Goal: Task Accomplishment & Management: Use online tool/utility

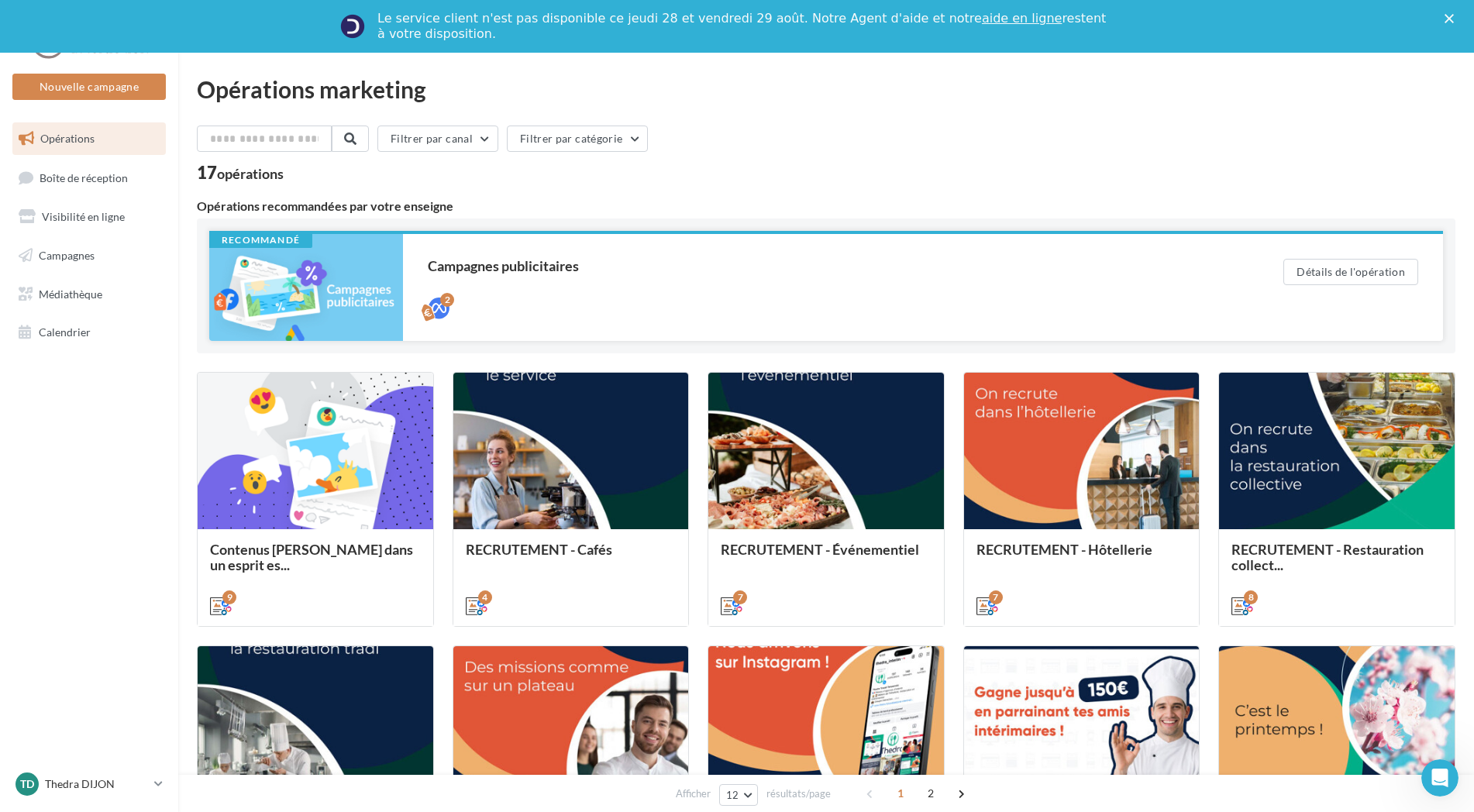
click at [318, 283] on div at bounding box center [306, 287] width 194 height 107
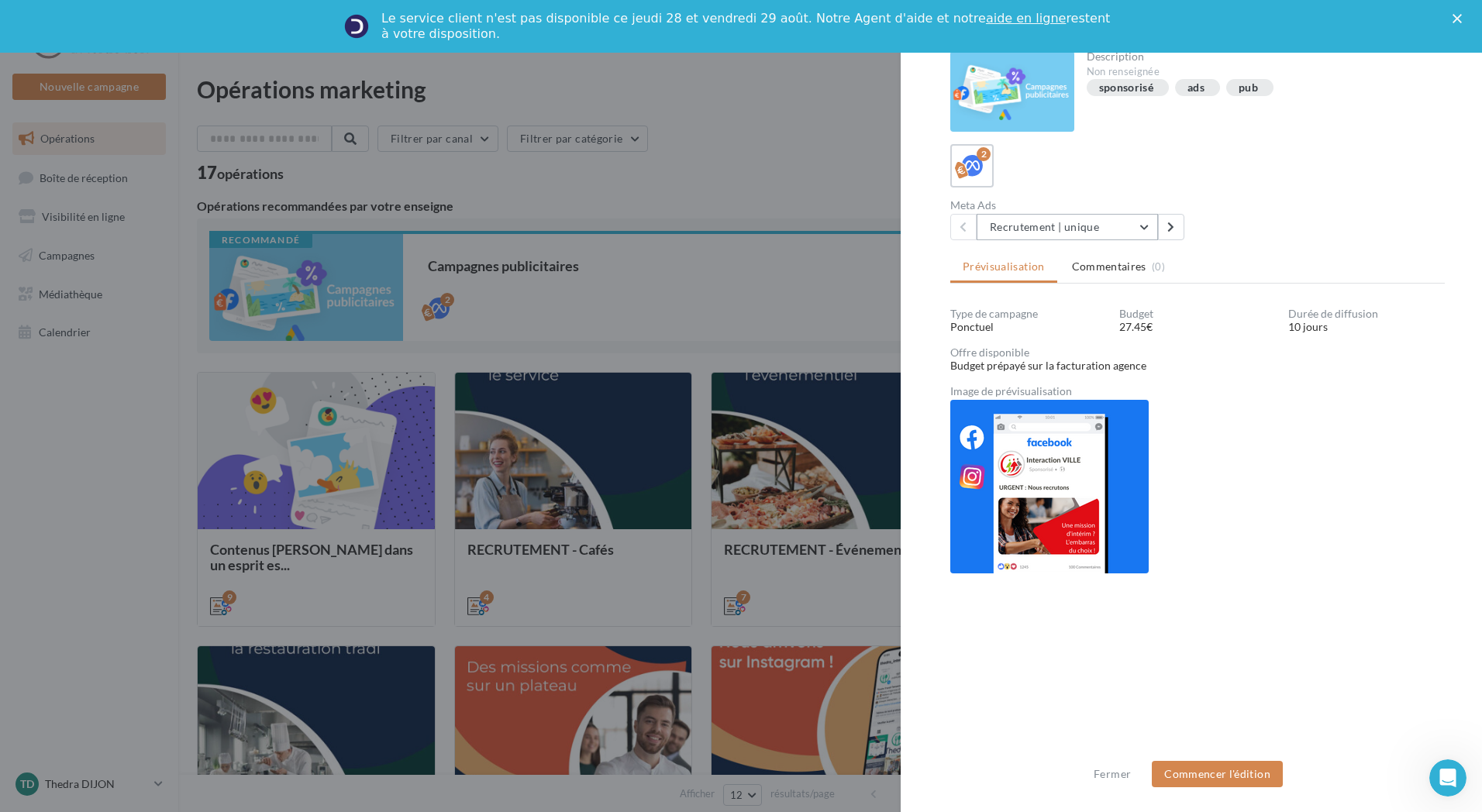
click at [1149, 227] on button "Recrutement | unique" at bounding box center [1067, 227] width 182 height 26
click at [1096, 304] on span "Recrutement | multiple" at bounding box center [1057, 306] width 111 height 13
click at [1027, 503] on img at bounding box center [1049, 486] width 198 height 174
click at [1462, 18] on div "Fermer" at bounding box center [1460, 19] width 16 height 10
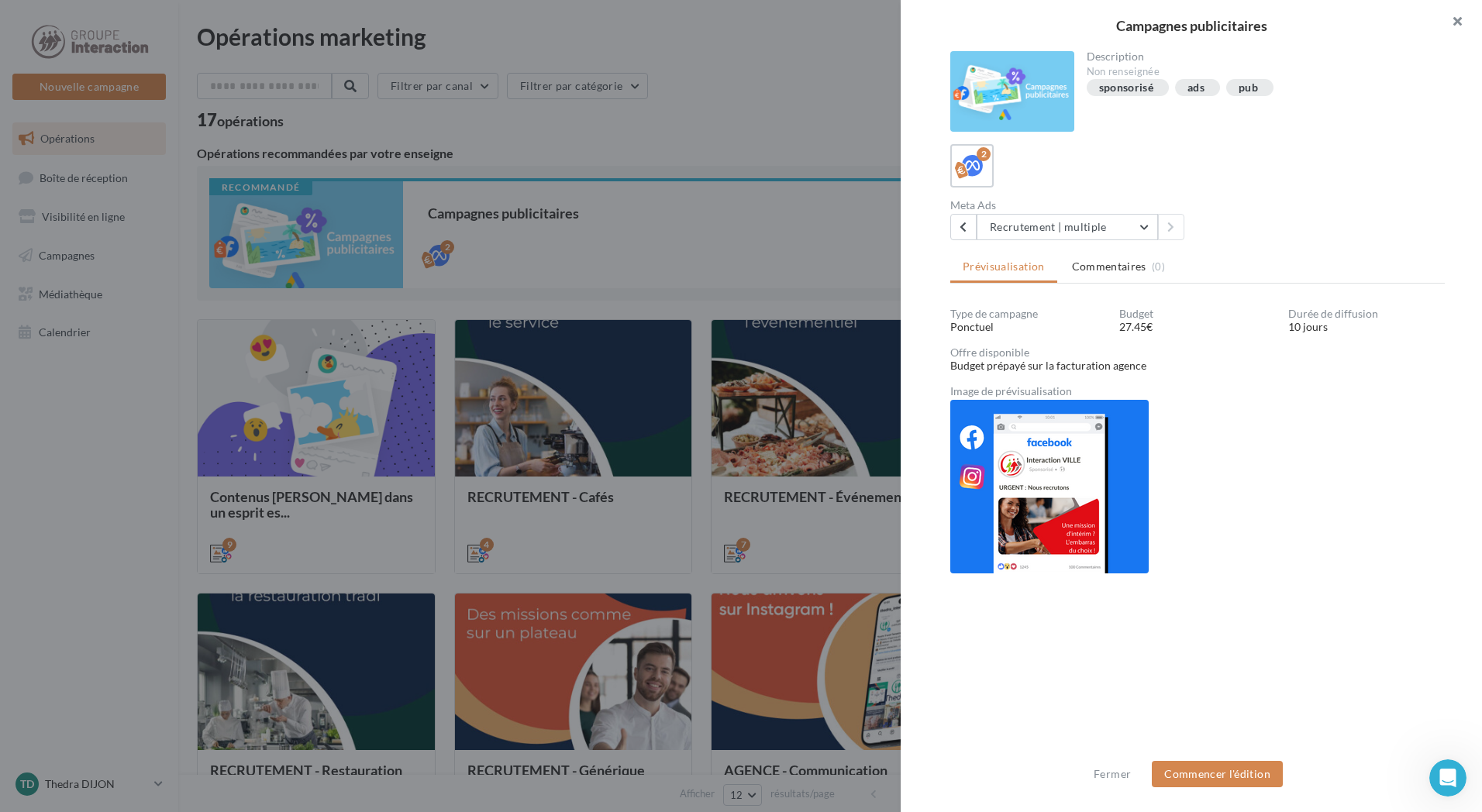
click at [1459, 19] on button "button" at bounding box center [1450, 23] width 62 height 47
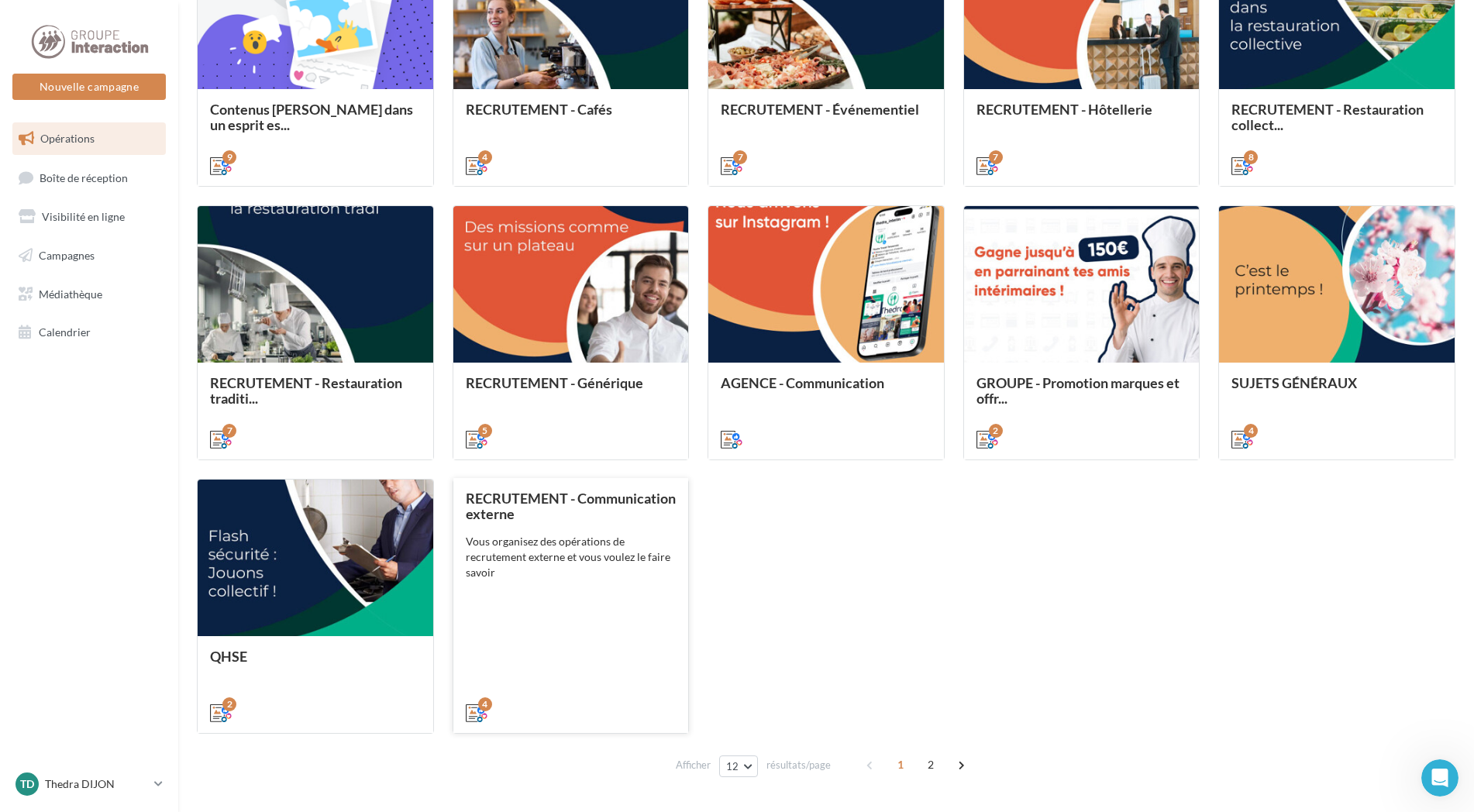
scroll to position [437, 0]
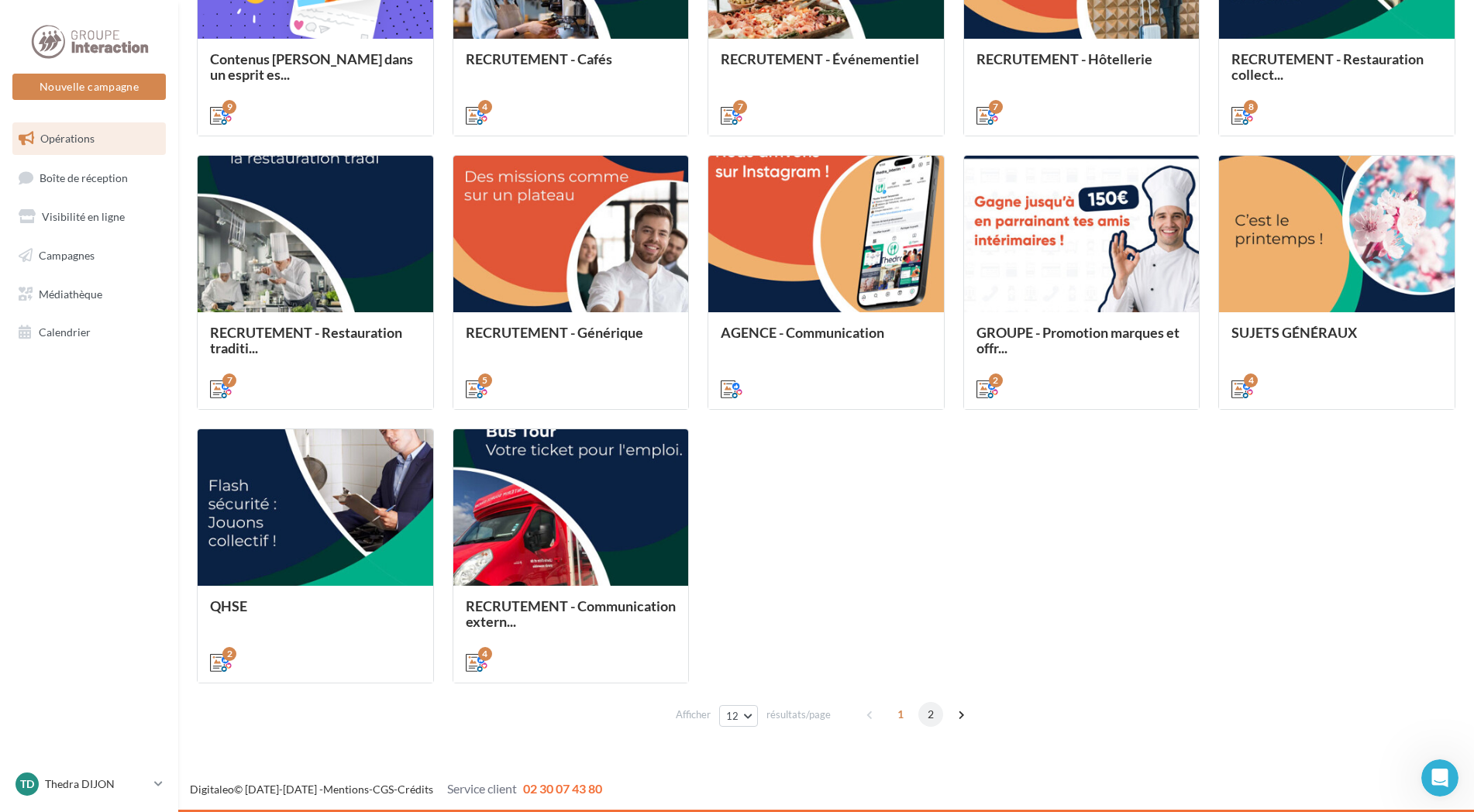
click at [926, 711] on span "2" at bounding box center [931, 714] width 25 height 25
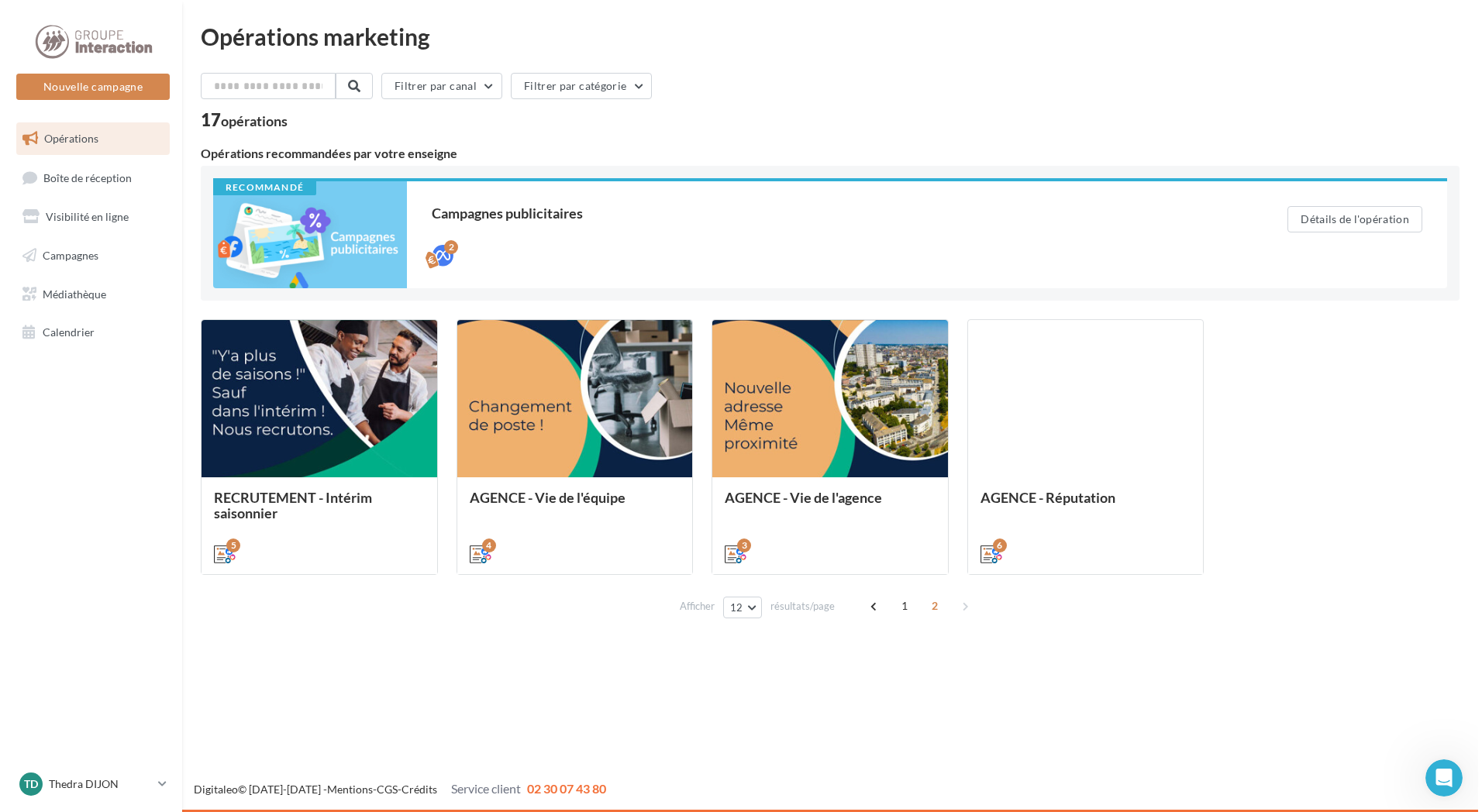
scroll to position [0, 0]
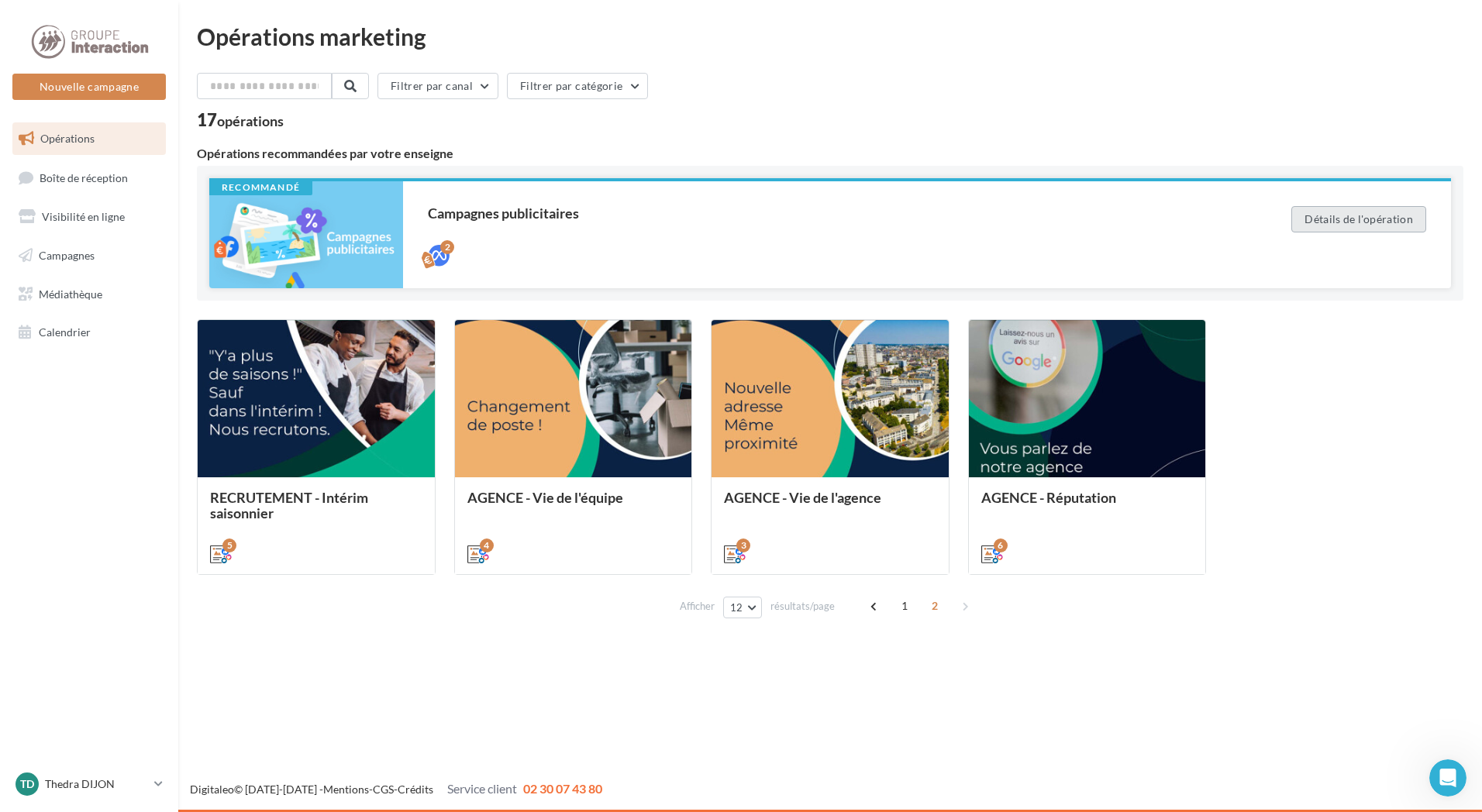
click at [1373, 221] on button "Détails de l'opération" at bounding box center [1358, 220] width 135 height 26
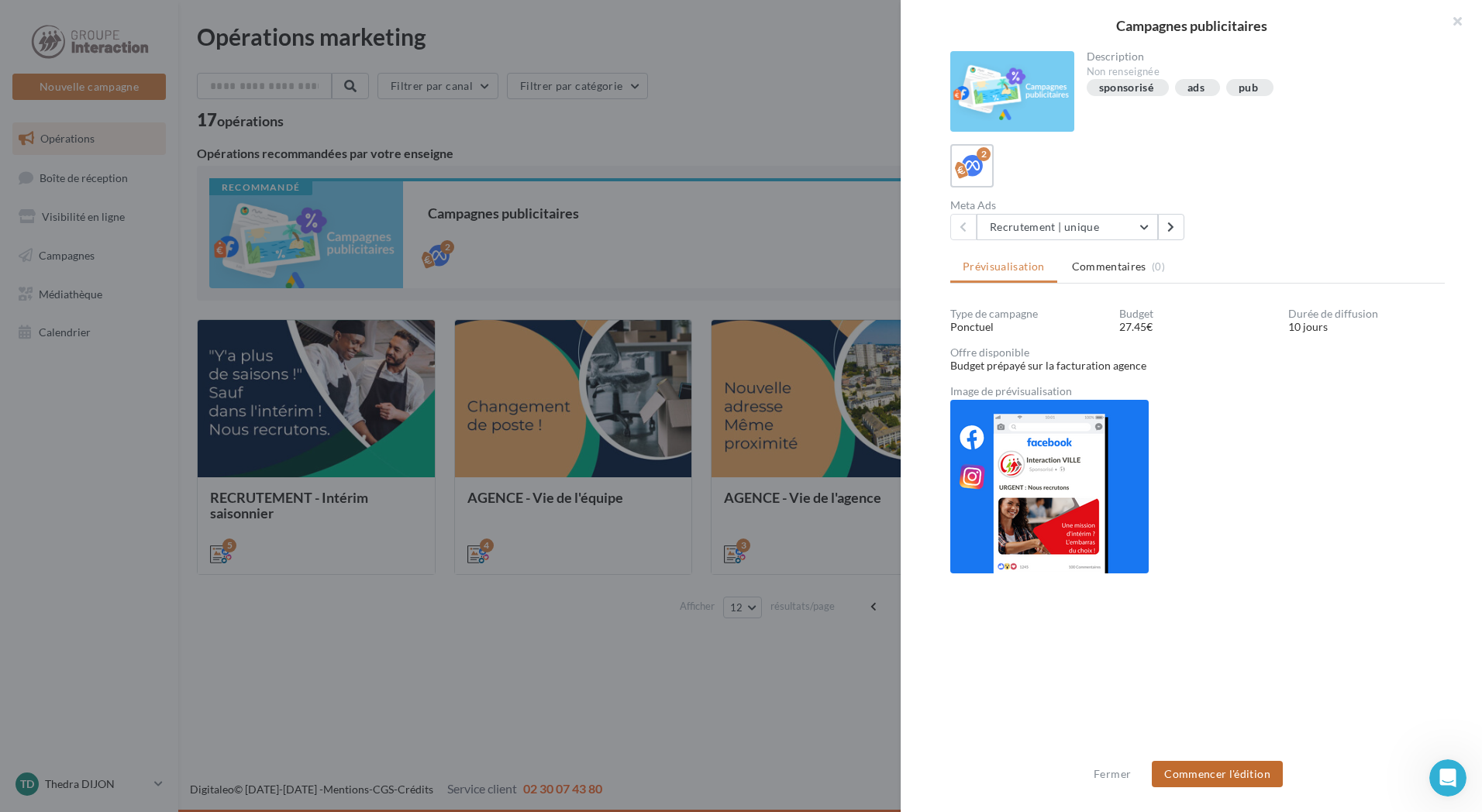
click at [1226, 775] on button "Commencer l'édition" at bounding box center [1216, 774] width 131 height 26
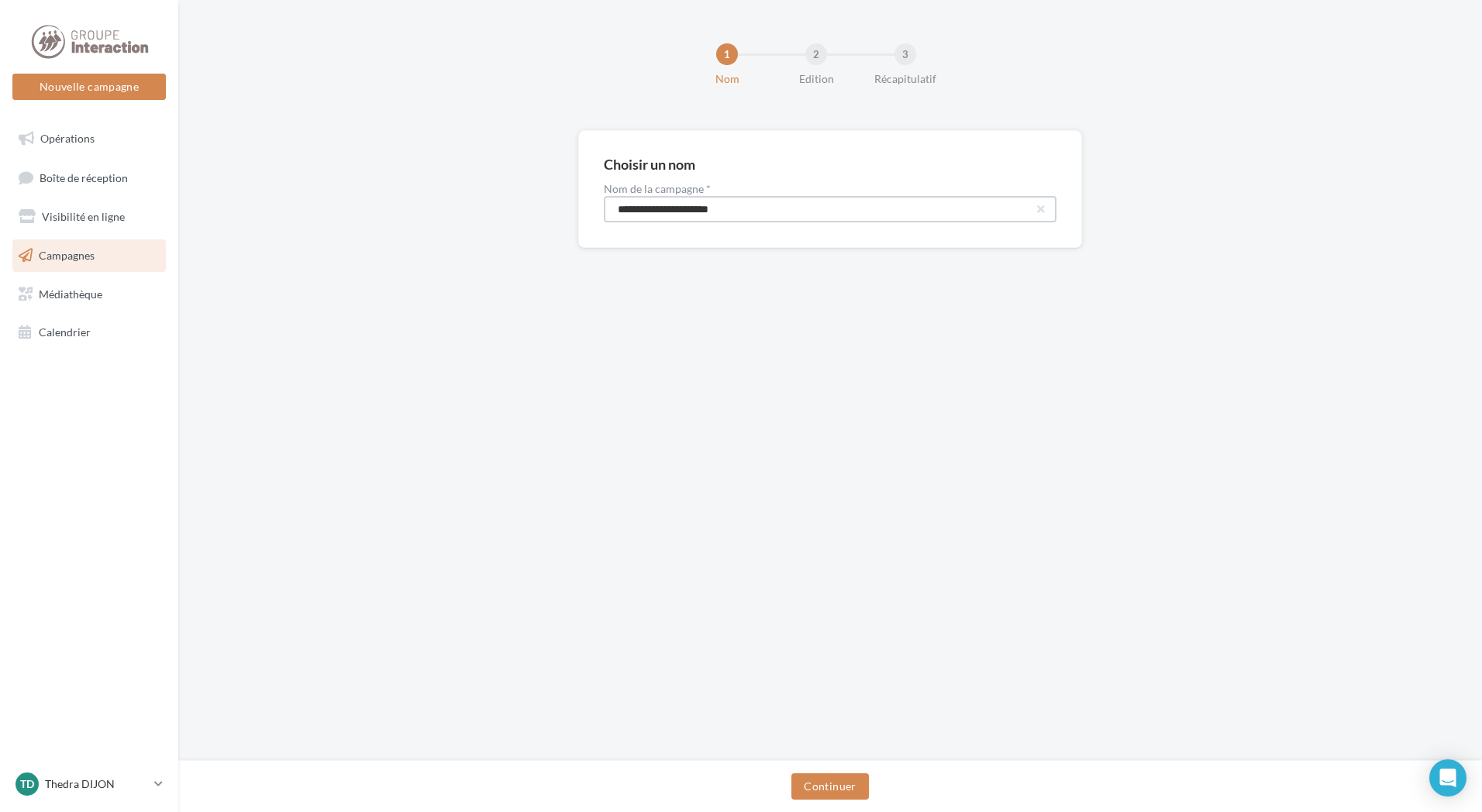
click at [839, 213] on input "**********" at bounding box center [829, 209] width 453 height 26
click at [835, 780] on button "Continuer" at bounding box center [829, 786] width 77 height 26
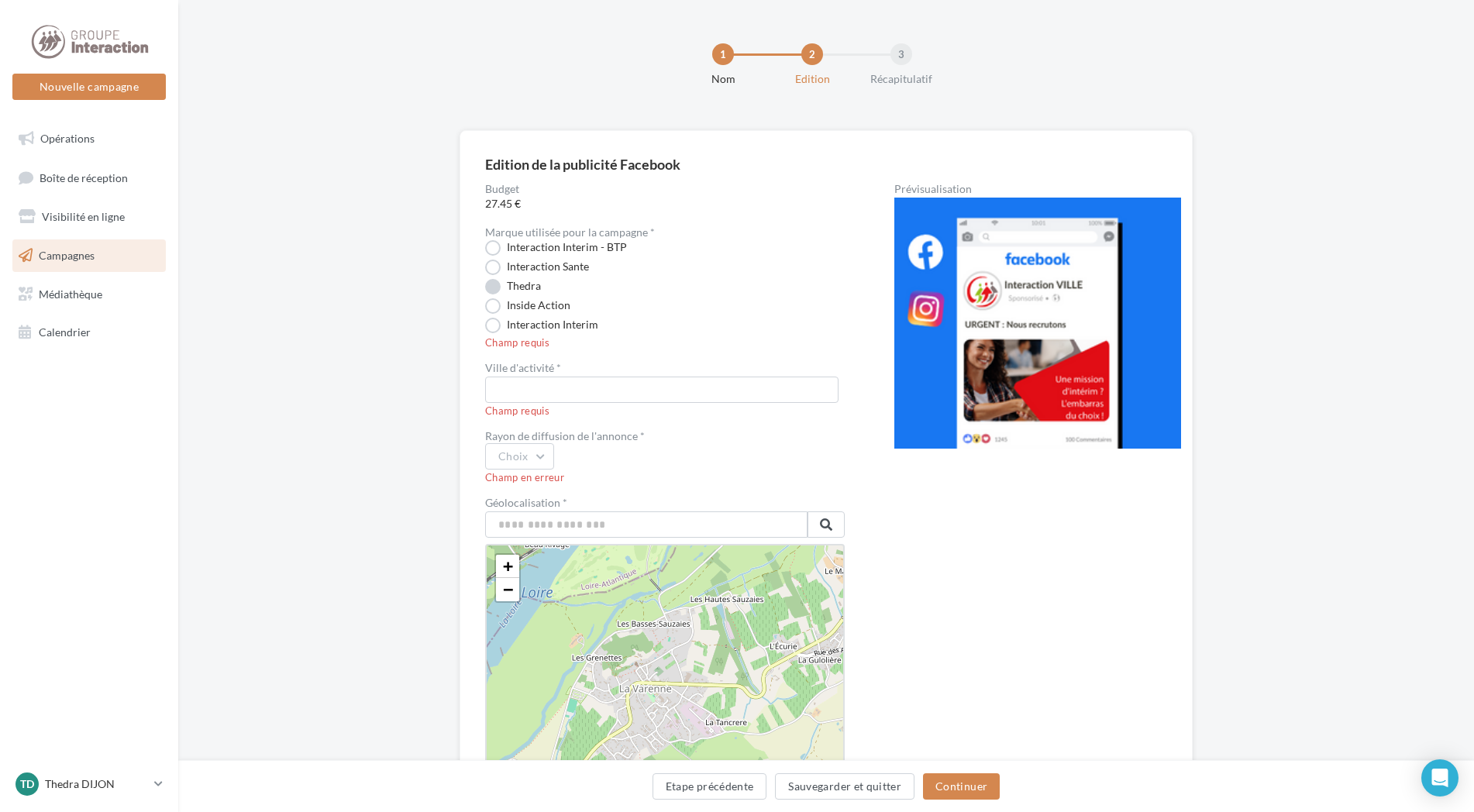
click at [501, 284] on label "Thedra" at bounding box center [513, 287] width 56 height 16
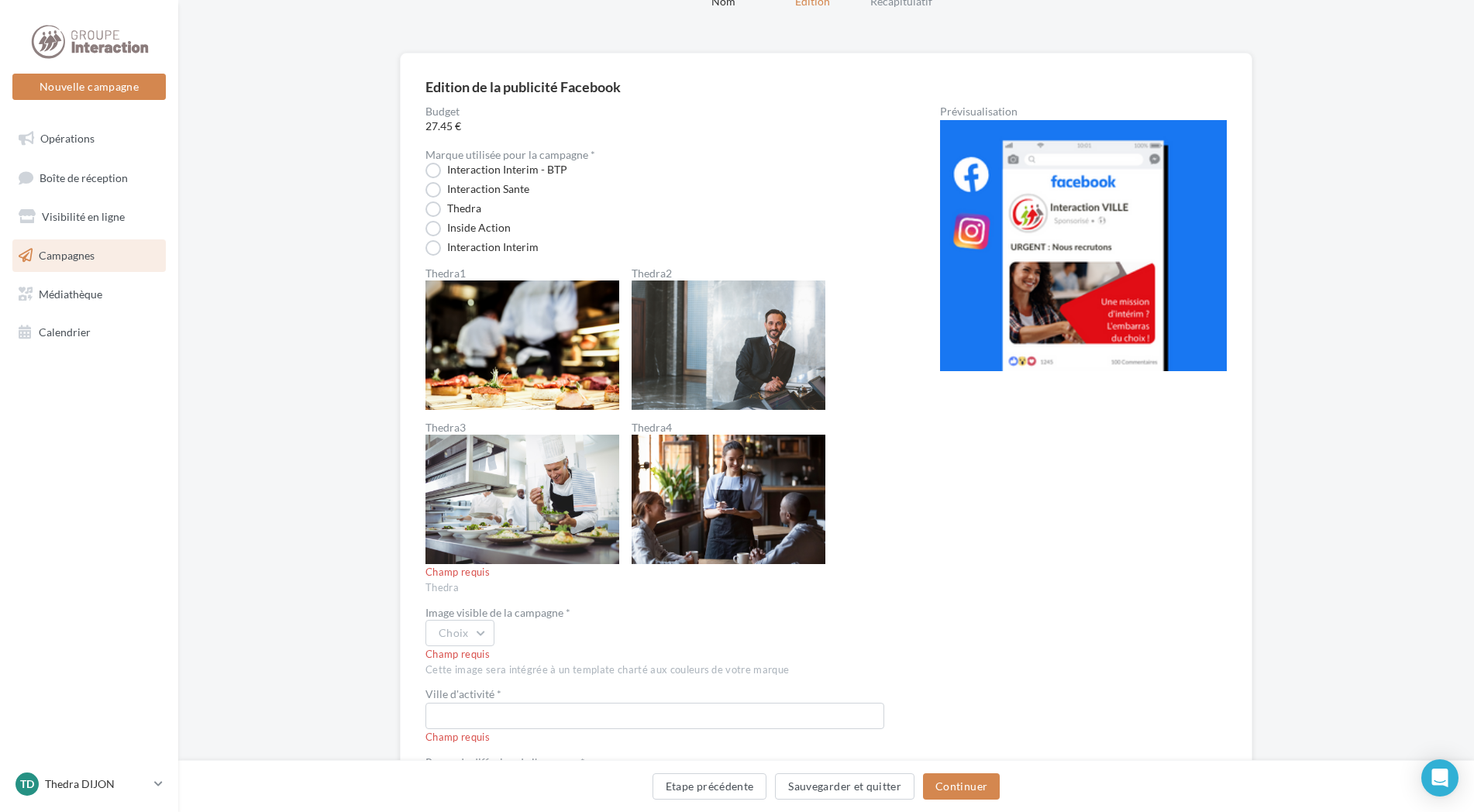
scroll to position [155, 0]
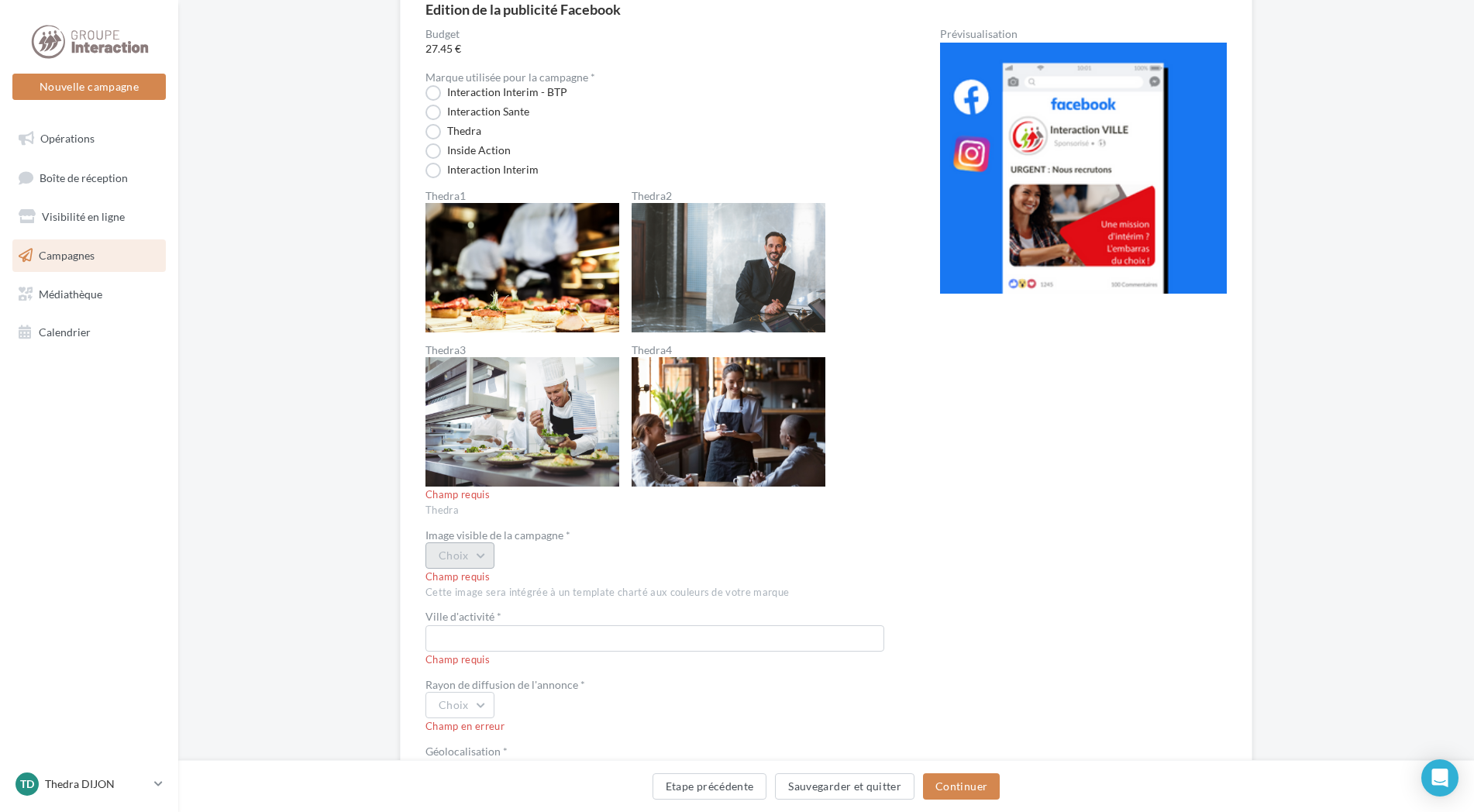
click at [483, 557] on button "Choix" at bounding box center [460, 555] width 69 height 26
click at [468, 671] on div "Thedra3" at bounding box center [522, 676] width 192 height 41
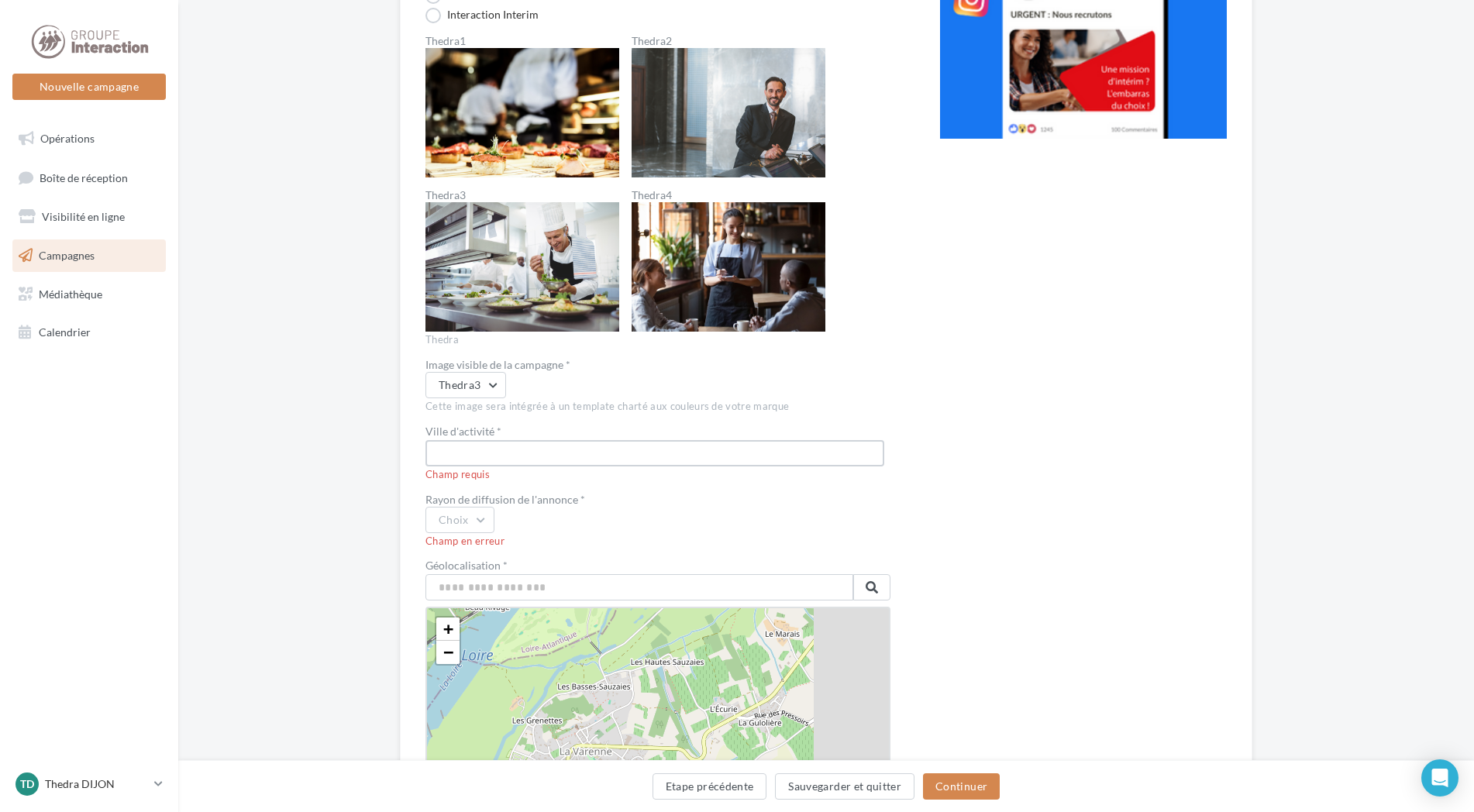
click at [505, 449] on input "text" at bounding box center [655, 453] width 459 height 26
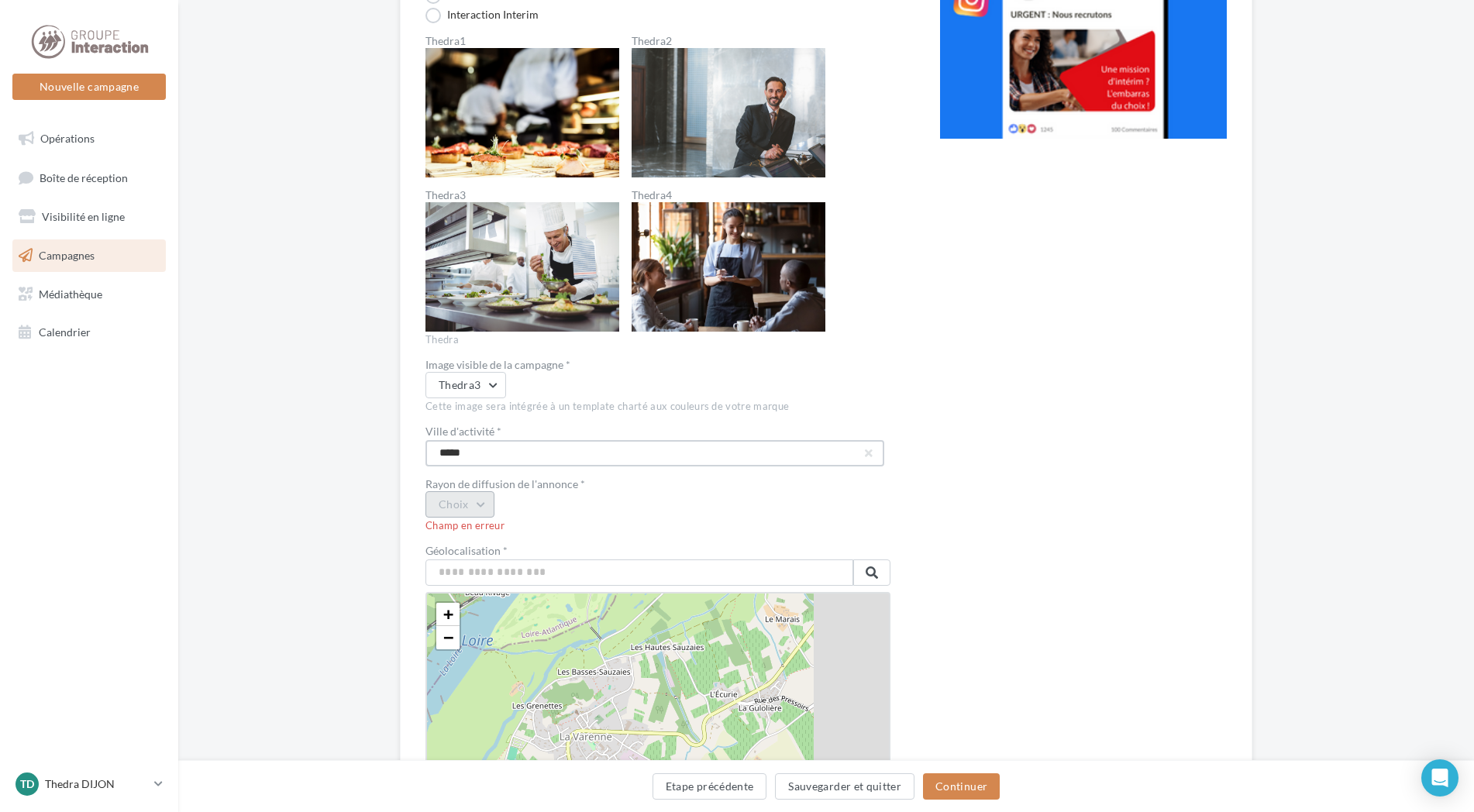
type input "*****"
click at [483, 505] on button "Choix" at bounding box center [460, 504] width 69 height 26
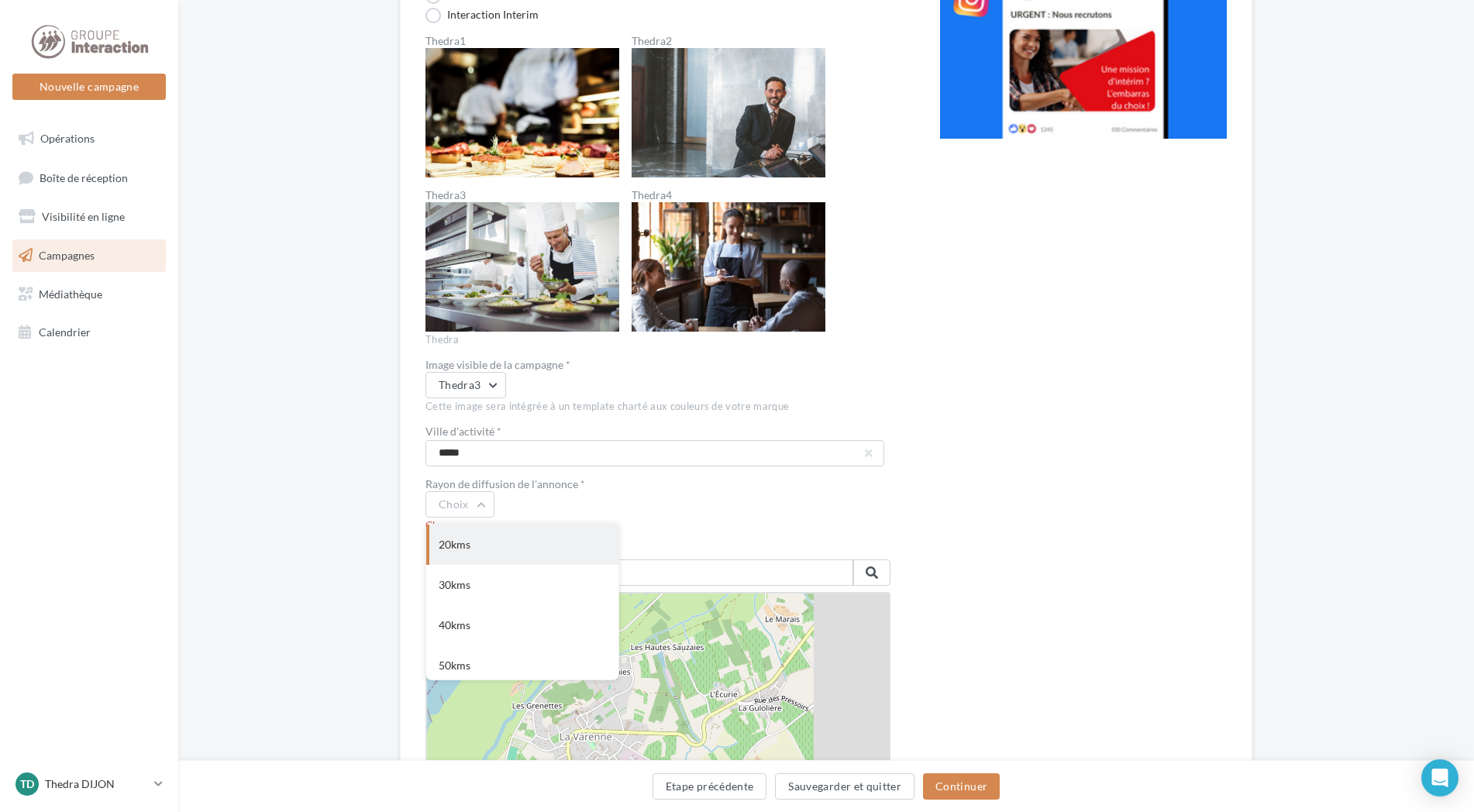
click at [459, 540] on div "20kms" at bounding box center [522, 545] width 192 height 41
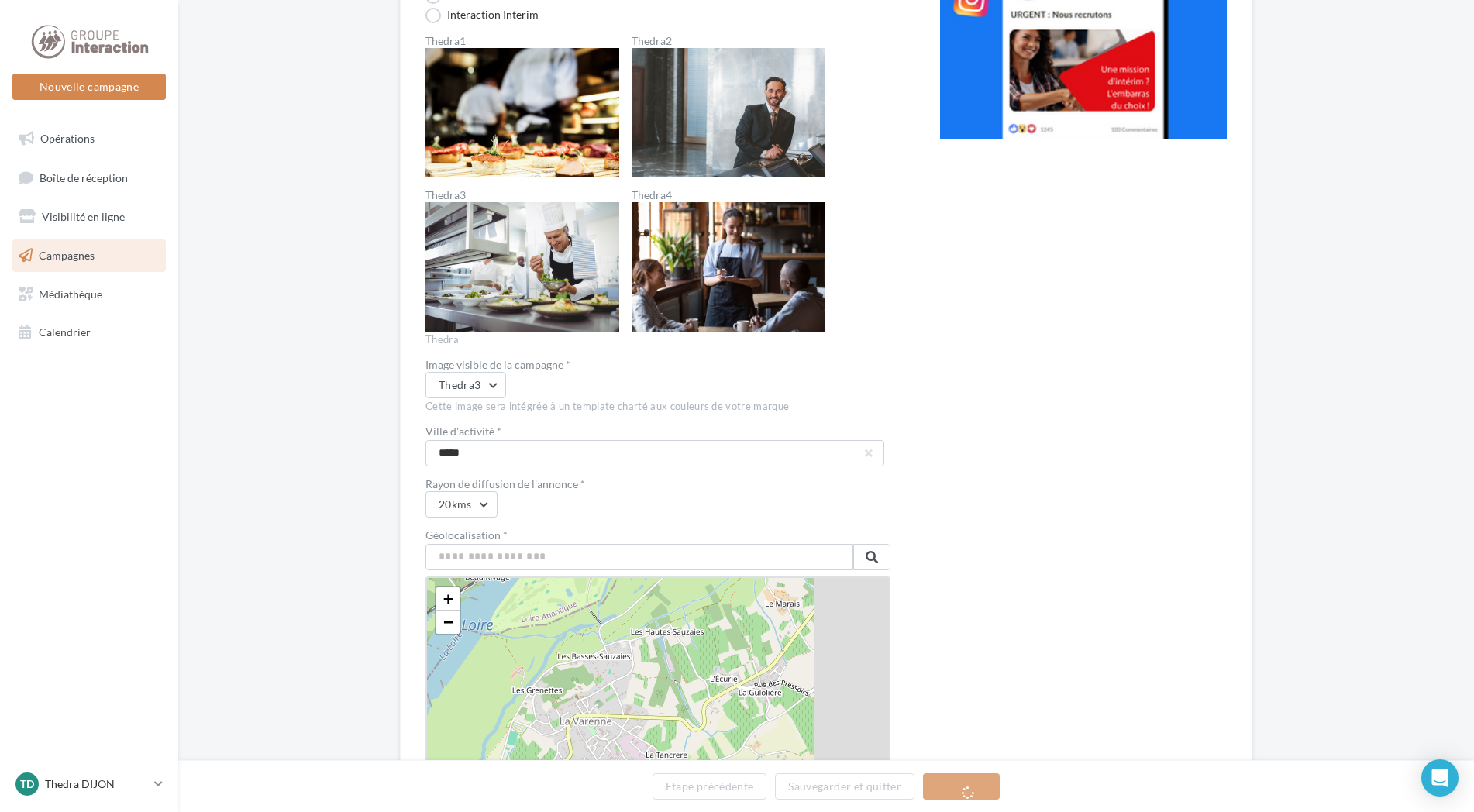
scroll to position [387, 0]
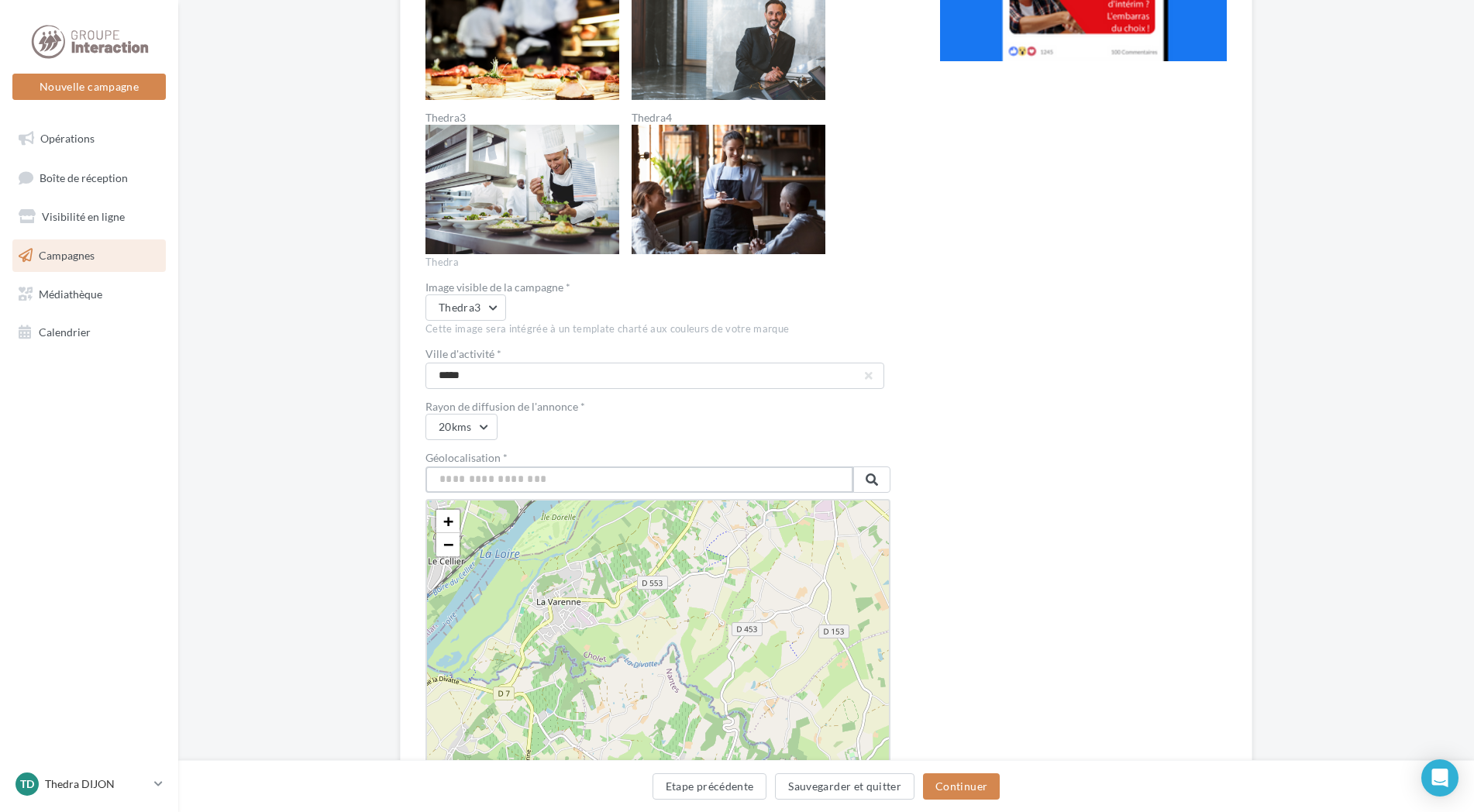
click at [528, 485] on input "text" at bounding box center [639, 480] width 428 height 26
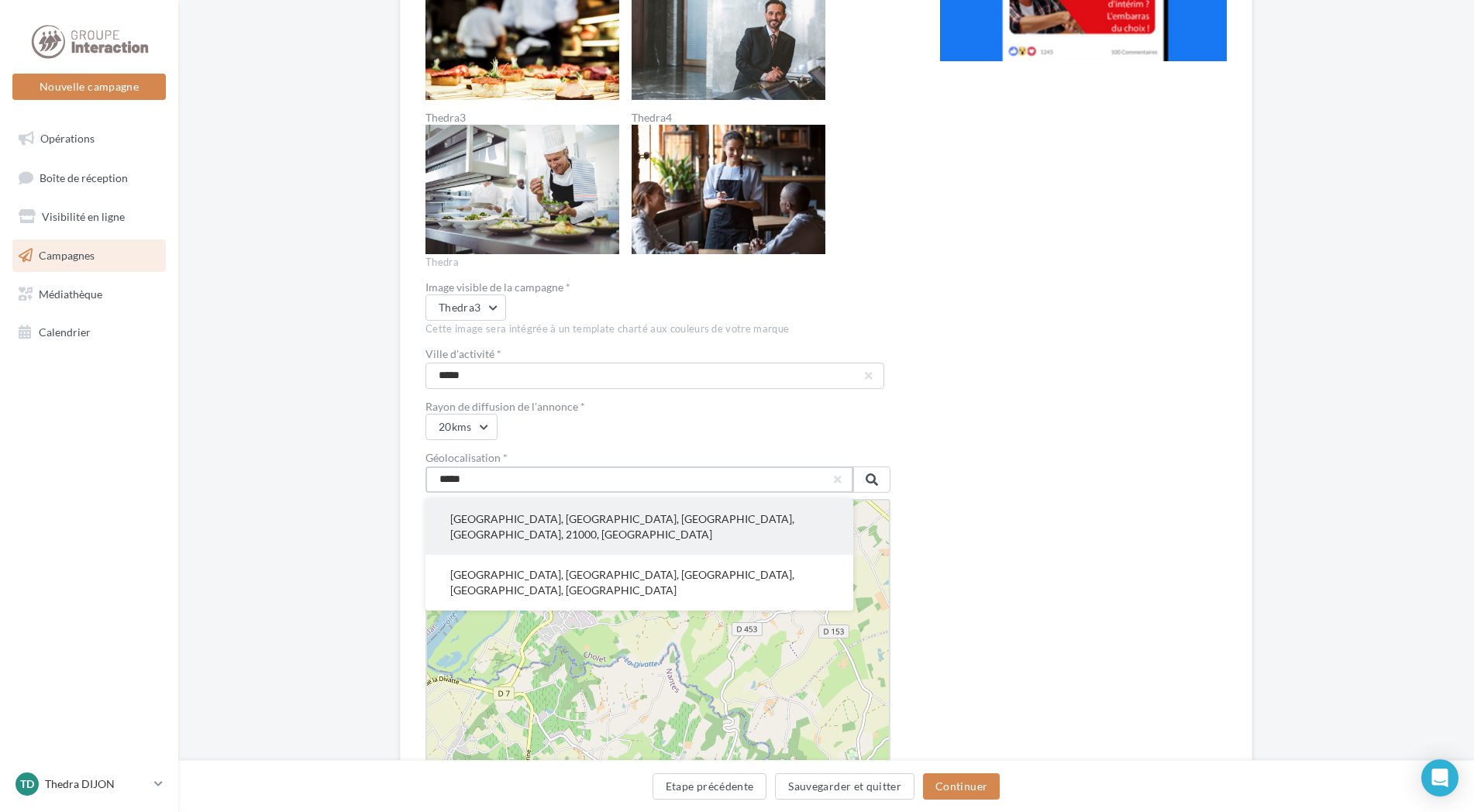
type input "*****"
click at [516, 517] on button "Dijon, Côte-d'Or, Bourgogne-Franche-Comté, France métropolitaine, 21000, France" at bounding box center [639, 526] width 428 height 56
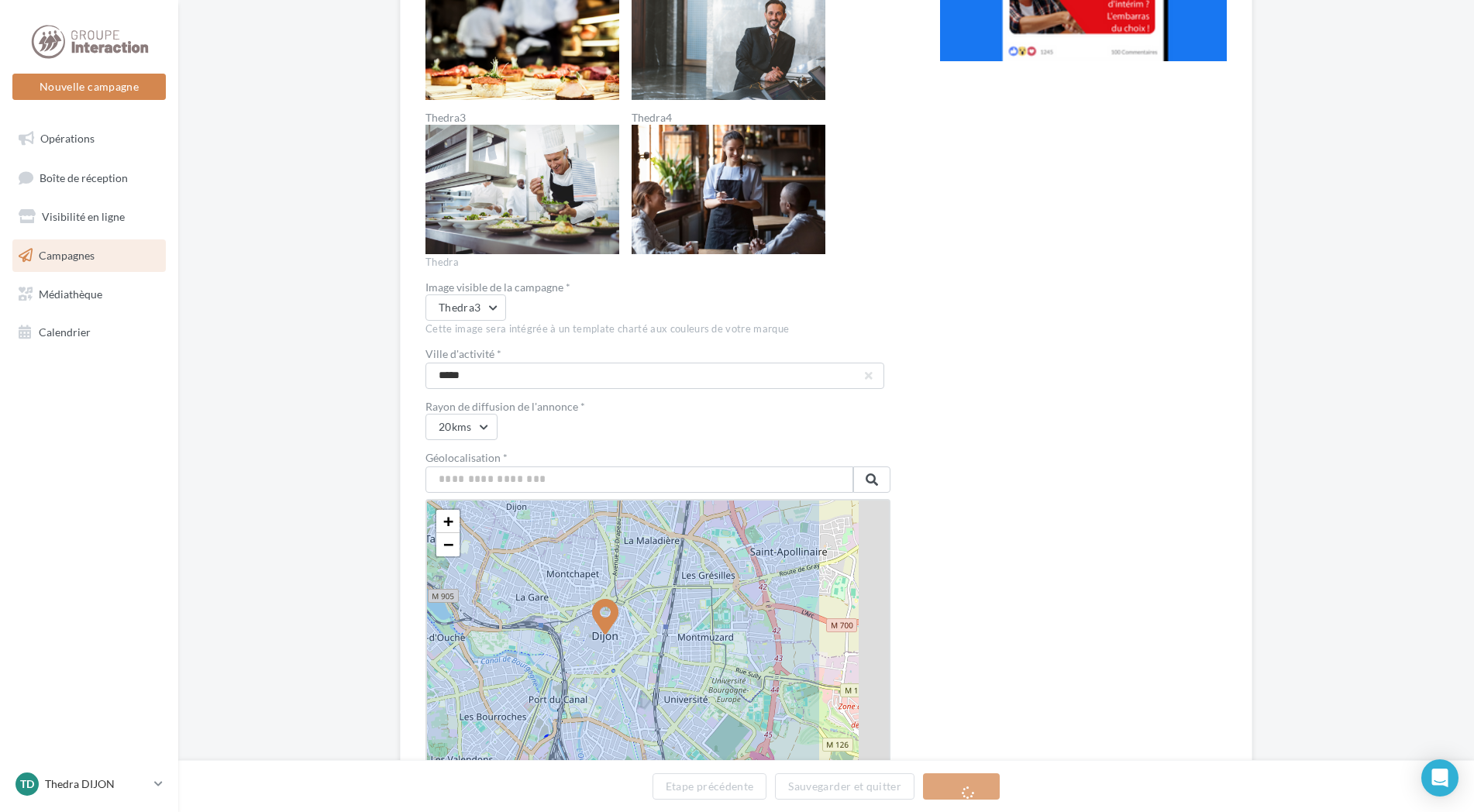
scroll to position [542, 0]
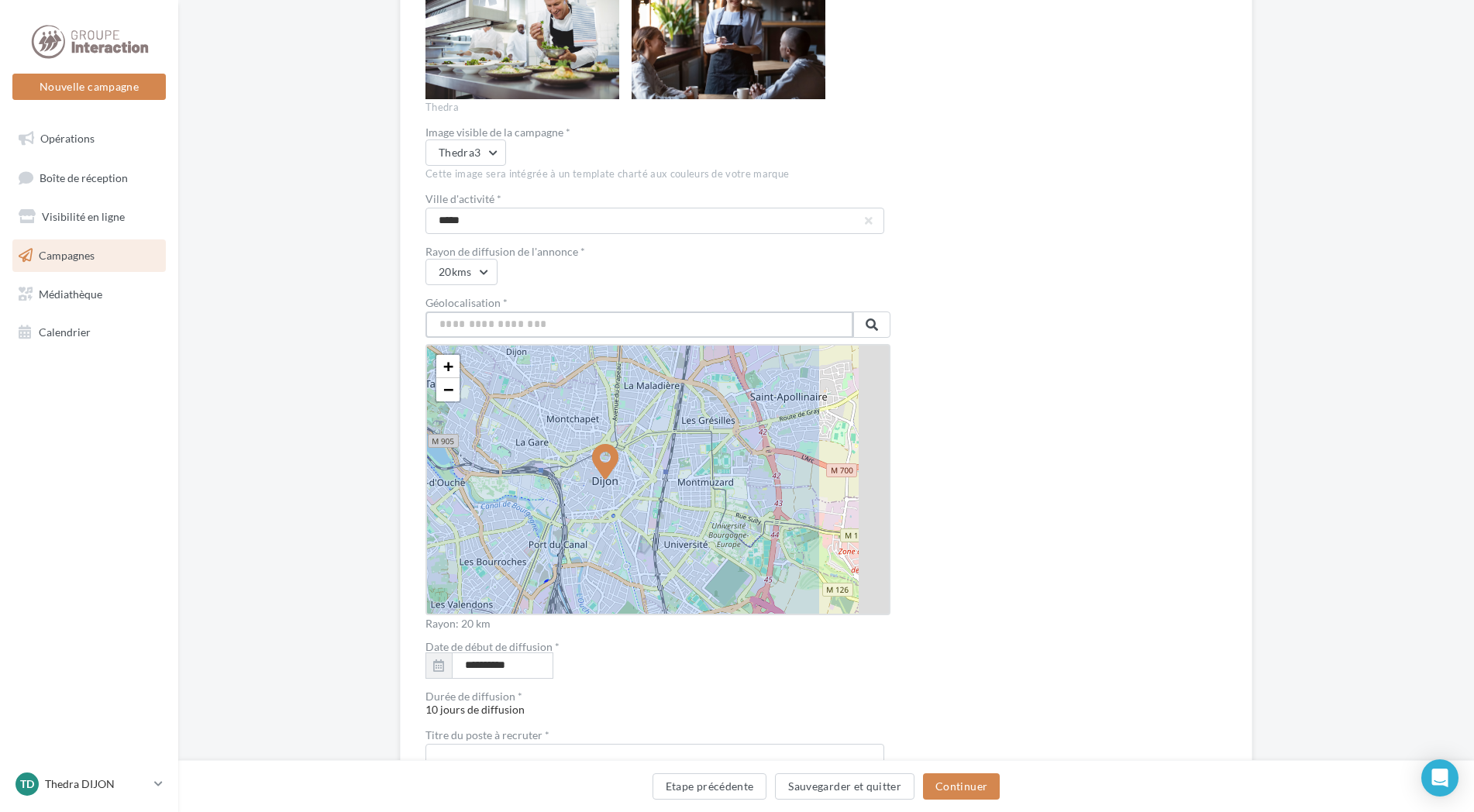
click at [567, 334] on input "text" at bounding box center [639, 324] width 428 height 26
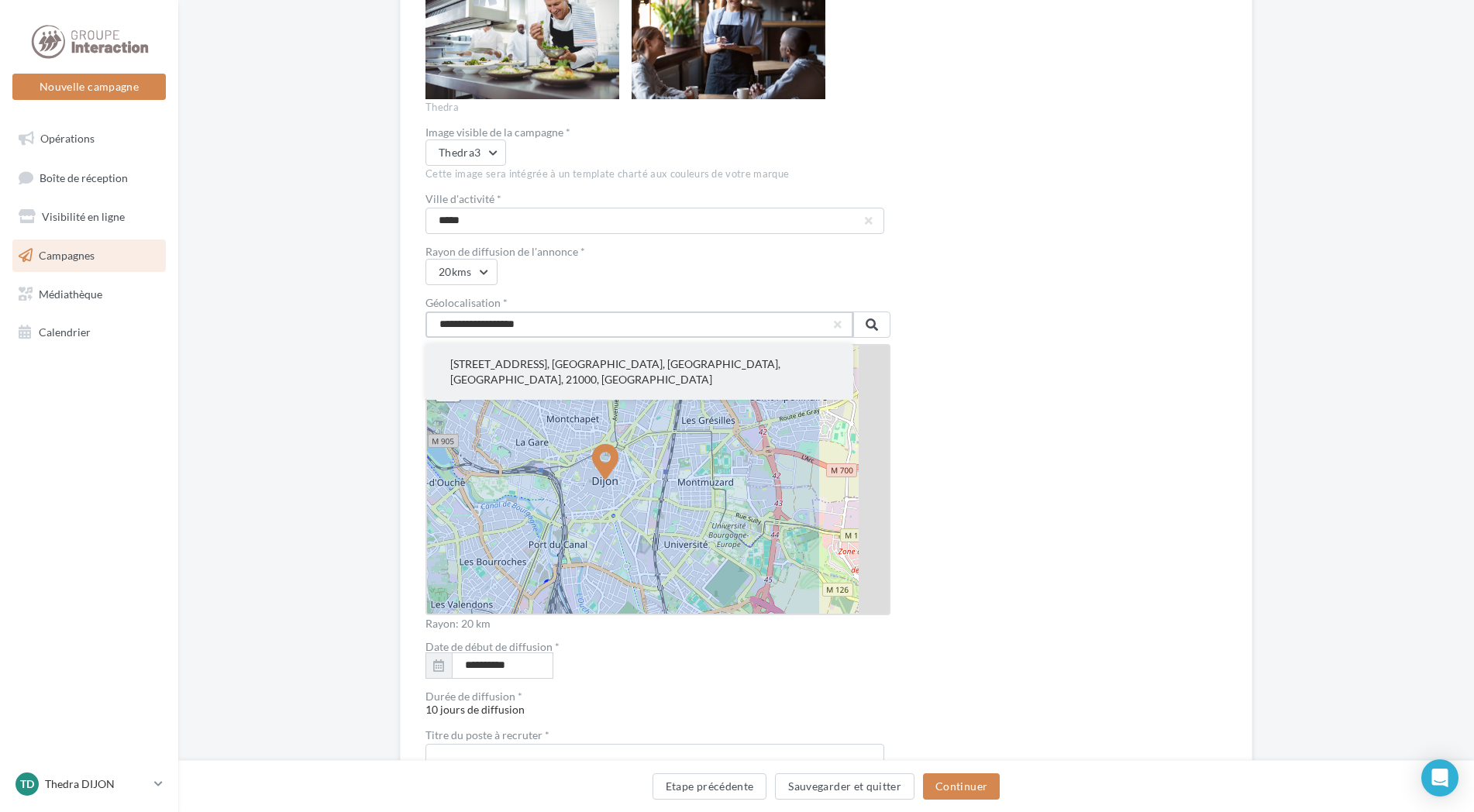
type input "**********"
click at [571, 365] on button "8, Avenue du Drapeau, Centre-Ville, Dijon, Côte-d'Or, Bourgogne-Franche-Comté, …" at bounding box center [639, 371] width 428 height 56
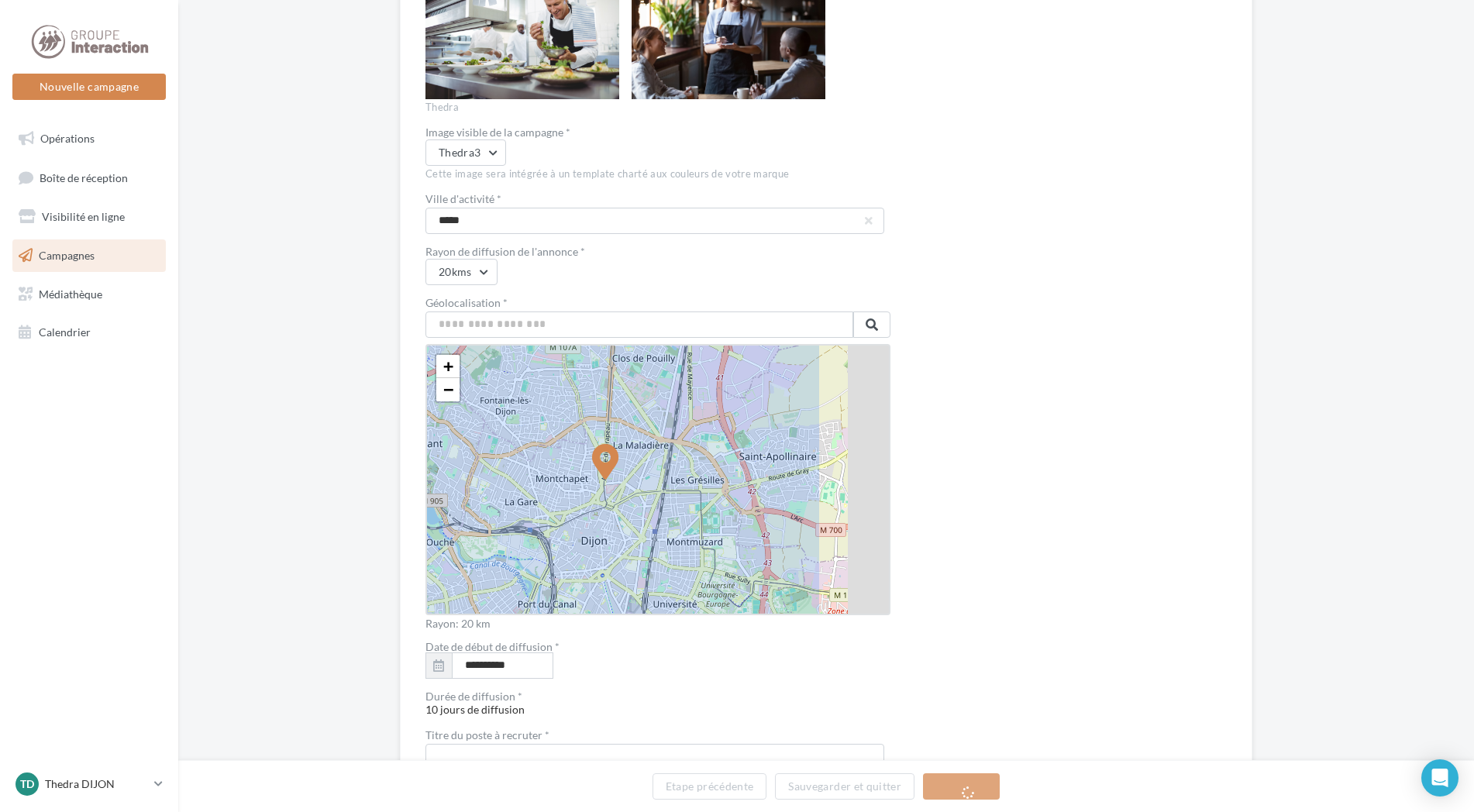
scroll to position [697, 0]
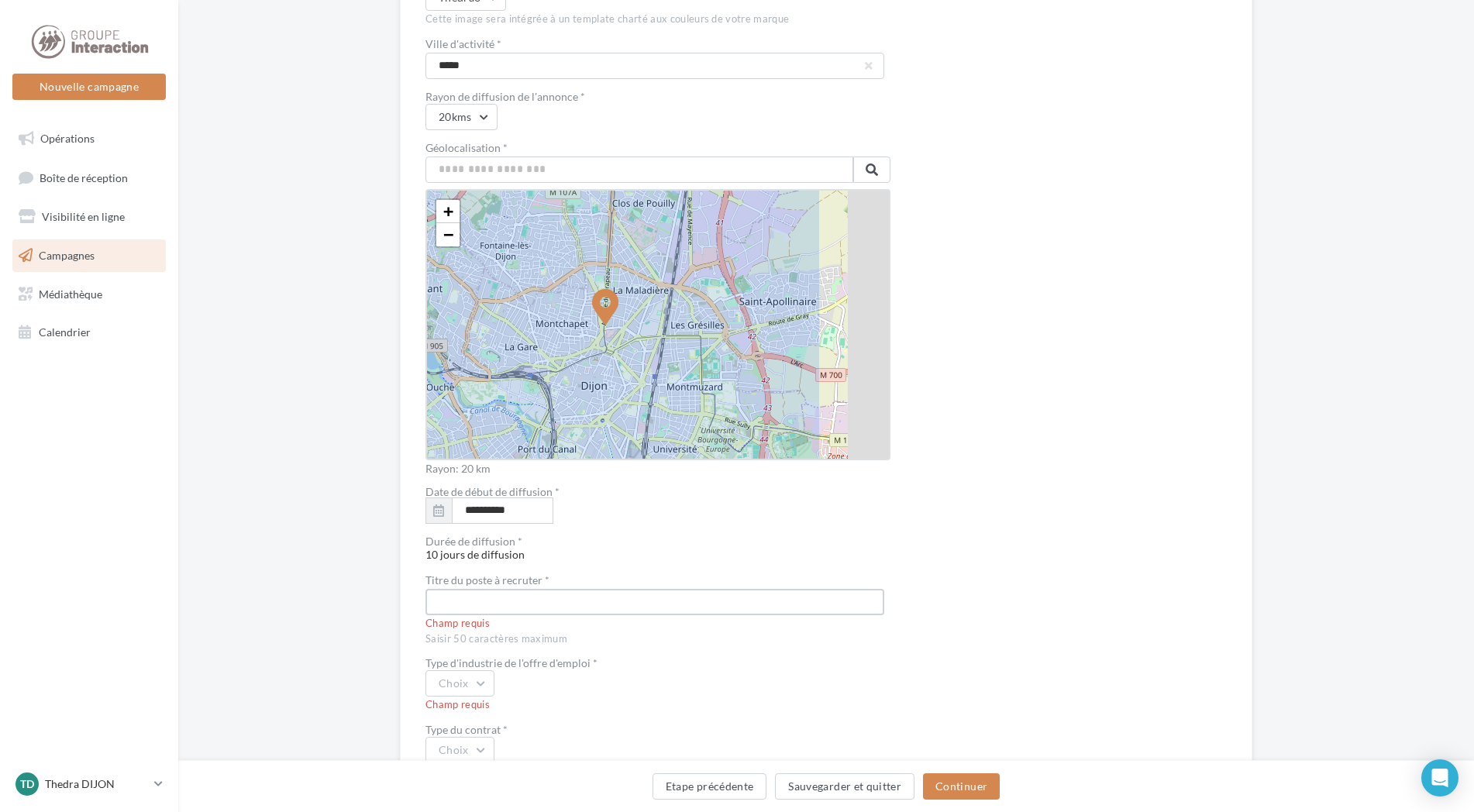
click at [507, 602] on input "text" at bounding box center [655, 602] width 459 height 26
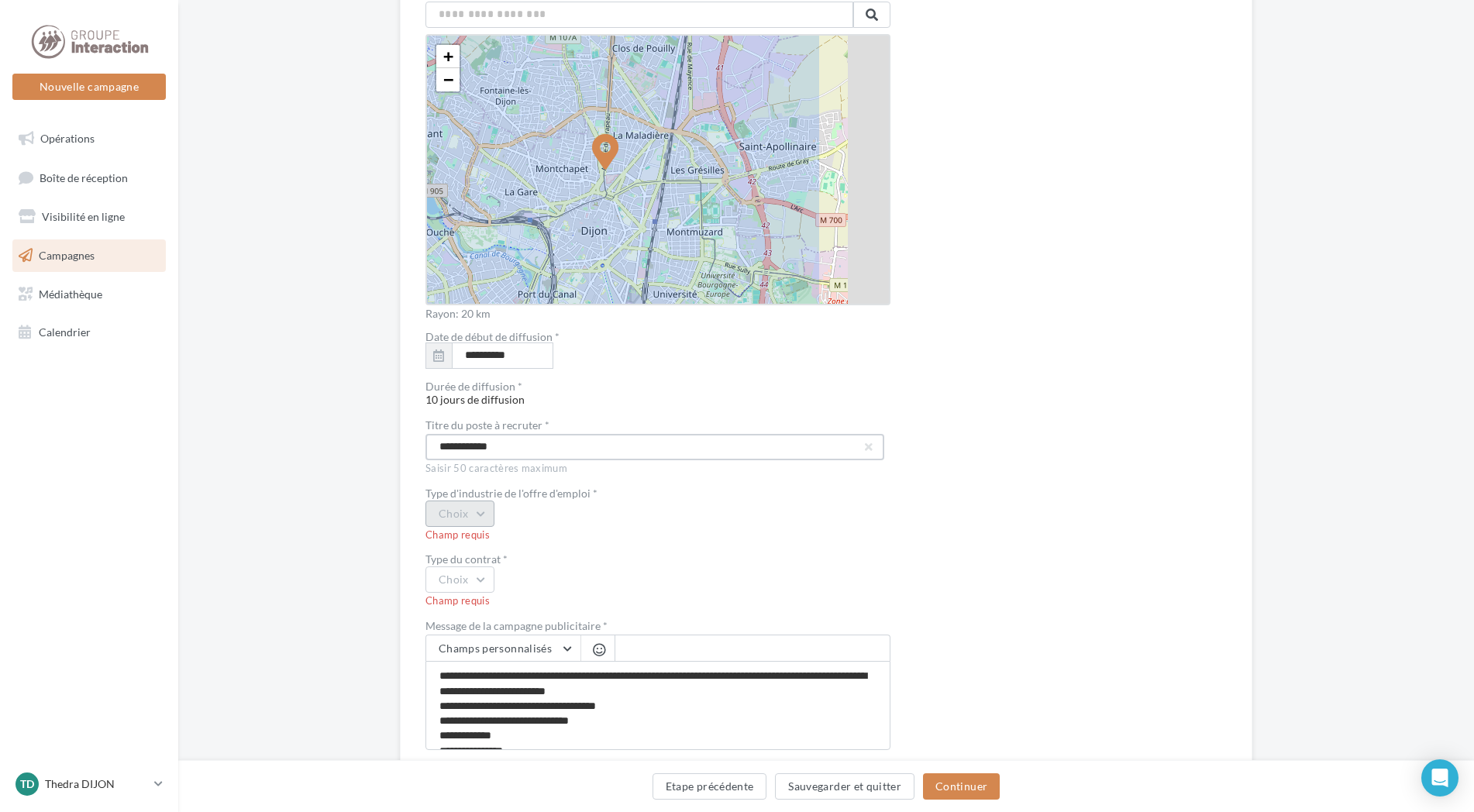
type input "**********"
click at [481, 509] on button "Choix" at bounding box center [460, 514] width 69 height 26
